Goal: Transaction & Acquisition: Purchase product/service

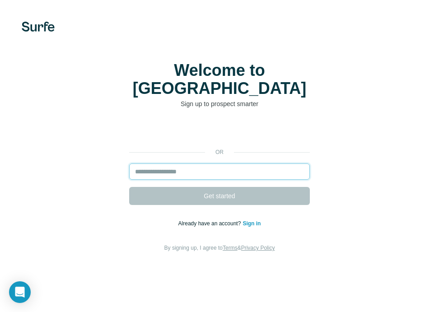
click at [150, 164] on input "email" at bounding box center [219, 171] width 180 height 16
type input "**********"
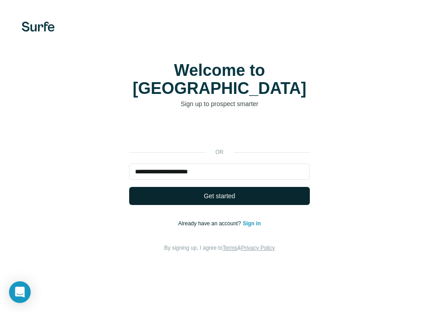
click at [228, 191] on span "Get started" at bounding box center [218, 195] width 31 height 9
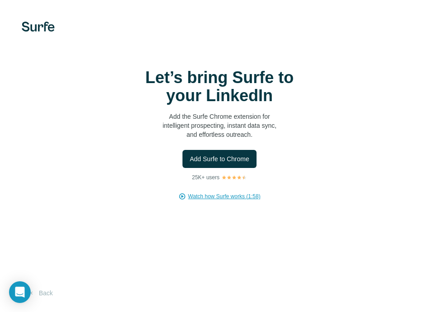
click at [219, 200] on span "Watch how Surfe works (1:58)" at bounding box center [224, 196] width 72 height 8
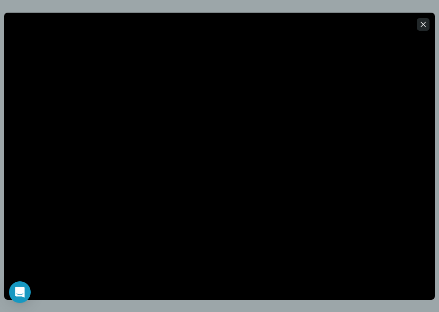
click at [422, 26] on icon "button" at bounding box center [422, 24] width 9 height 9
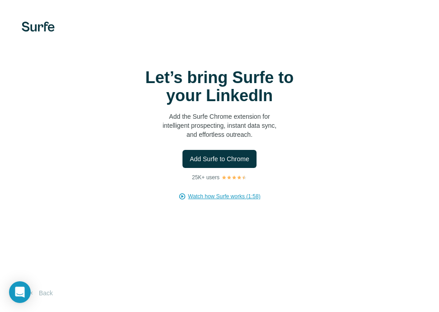
click at [299, 160] on div "Add Surfe to Chrome" at bounding box center [219, 159] width 402 height 18
click at [231, 163] on button "Add Surfe to Chrome" at bounding box center [219, 159] width 74 height 18
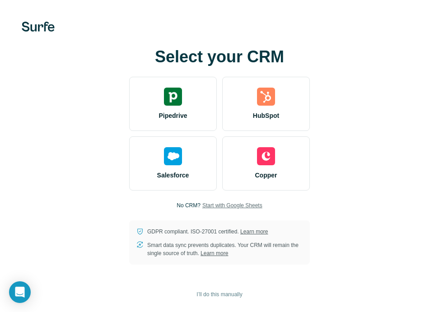
click at [261, 206] on span "Start with Google Sheets" at bounding box center [232, 205] width 60 height 8
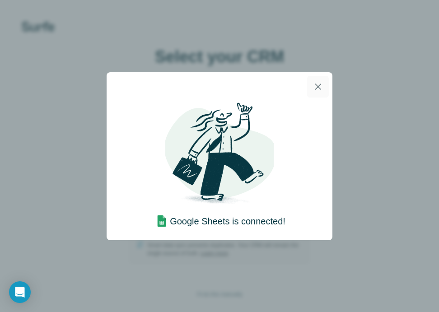
click at [314, 83] on icon "button" at bounding box center [317, 86] width 11 height 11
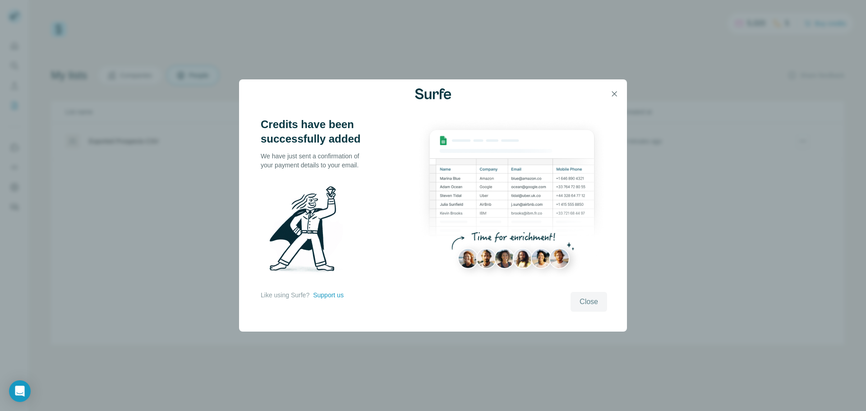
click at [587, 303] on span "Close" at bounding box center [589, 301] width 18 height 11
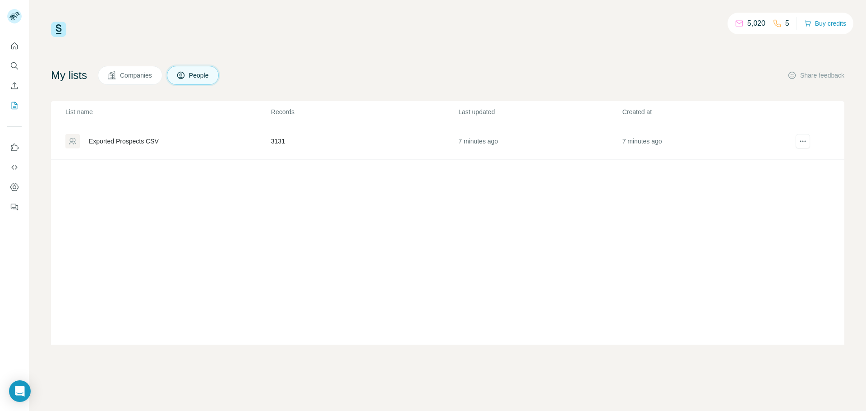
click at [136, 145] on div "Exported Prospects CSV" at bounding box center [124, 141] width 70 height 9
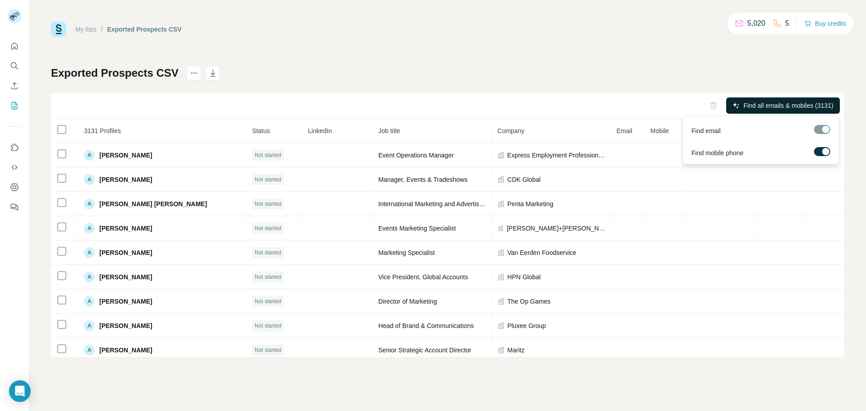
click at [800, 101] on span "Find all emails & mobiles (3131)" at bounding box center [789, 105] width 90 height 9
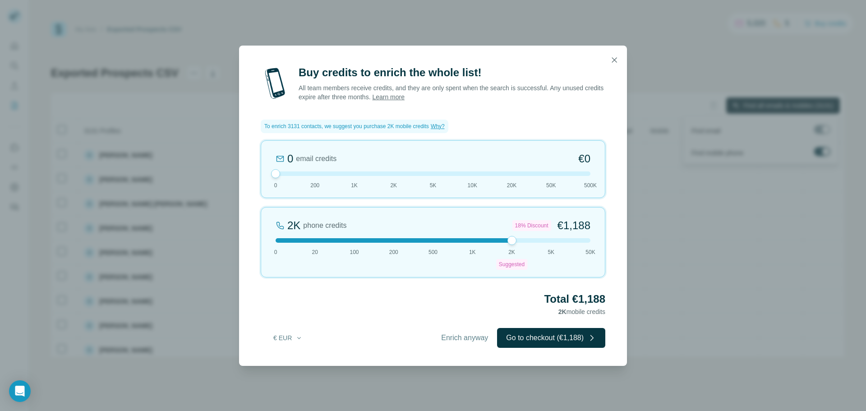
click at [293, 156] on div "0" at bounding box center [290, 159] width 6 height 14
click at [401, 249] on div "2K phone credits 18% Discount €1,188 0 20 100 200 500 1K 2K Suggested 5K 50K" at bounding box center [433, 242] width 345 height 70
click at [282, 244] on div "200 phone credits 5% Discount €137 0 20 100 200 500 1K 2K Suggested 5K 50K" at bounding box center [433, 242] width 345 height 70
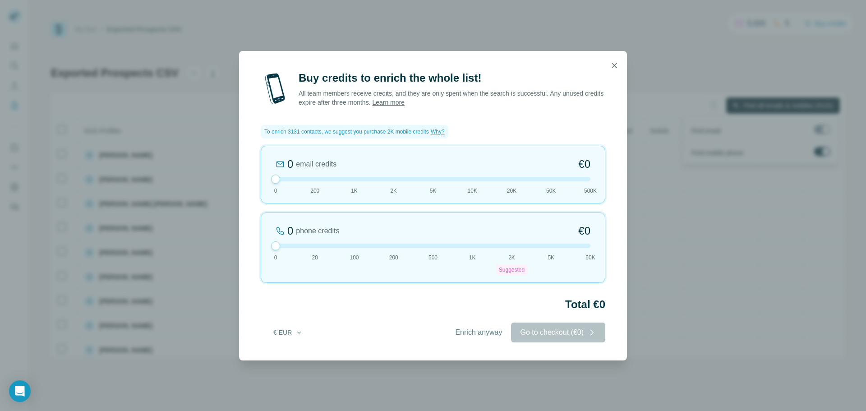
click at [522, 336] on div "Enrich anyway Go to checkout (€0)" at bounding box center [525, 333] width 159 height 20
click at [614, 65] on icon "button" at bounding box center [614, 65] width 5 height 5
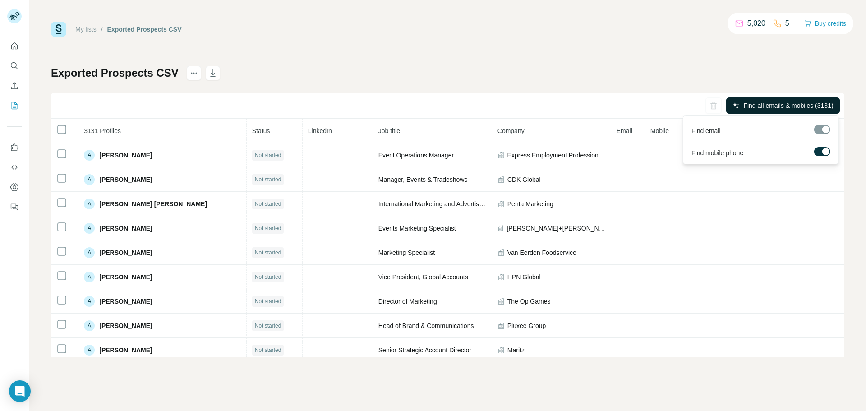
click at [826, 152] on div at bounding box center [826, 151] width 7 height 7
click at [810, 105] on span "Find all emails (3131)" at bounding box center [803, 105] width 60 height 9
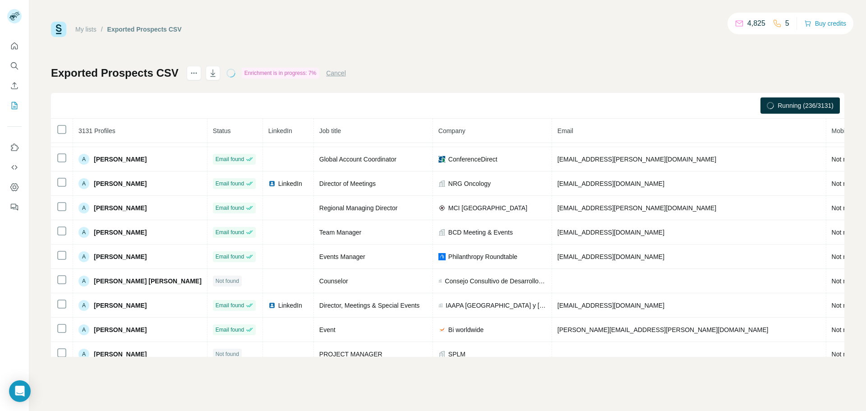
scroll to position [255, 0]
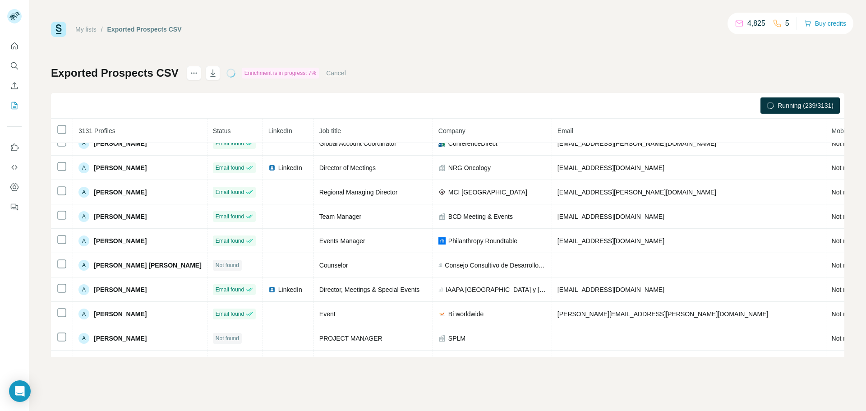
click at [111, 68] on h1 "Exported Prospects CSV" at bounding box center [115, 73] width 128 height 14
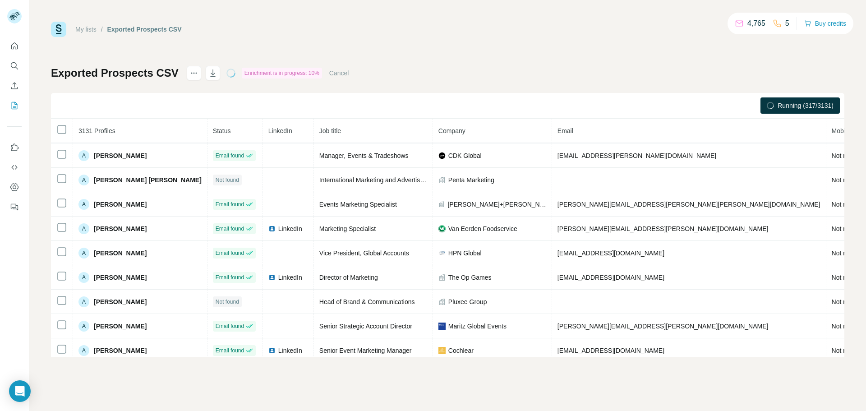
scroll to position [0, 0]
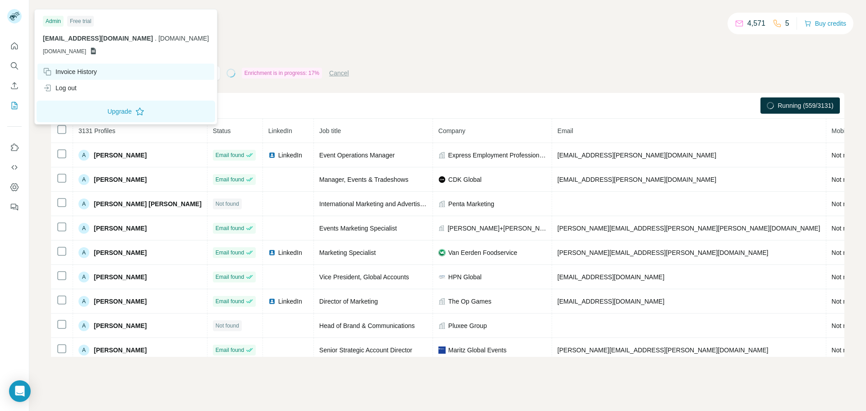
click at [90, 71] on div "Invoice History" at bounding box center [70, 71] width 54 height 9
click at [98, 114] on button "Upgrade" at bounding box center [126, 112] width 179 height 22
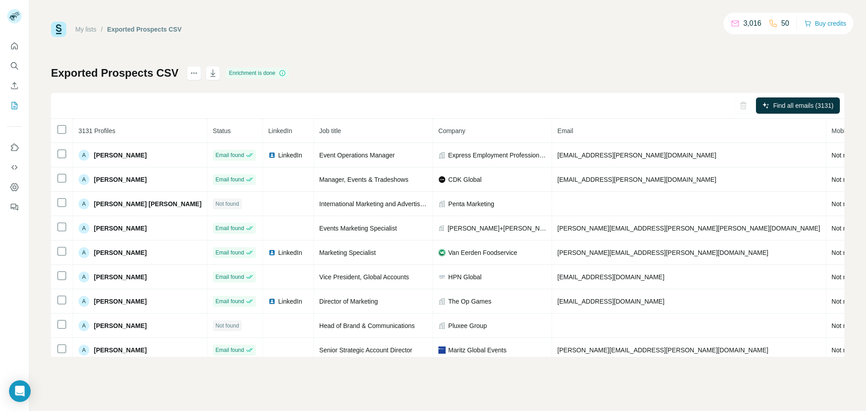
click at [379, 65] on div "My lists / Exported Prospects CSV 3,016 50 Buy credits Exported Prospects CSV E…" at bounding box center [448, 189] width 794 height 335
click at [214, 78] on button "button" at bounding box center [213, 73] width 14 height 14
